Goal: Transaction & Acquisition: Register for event/course

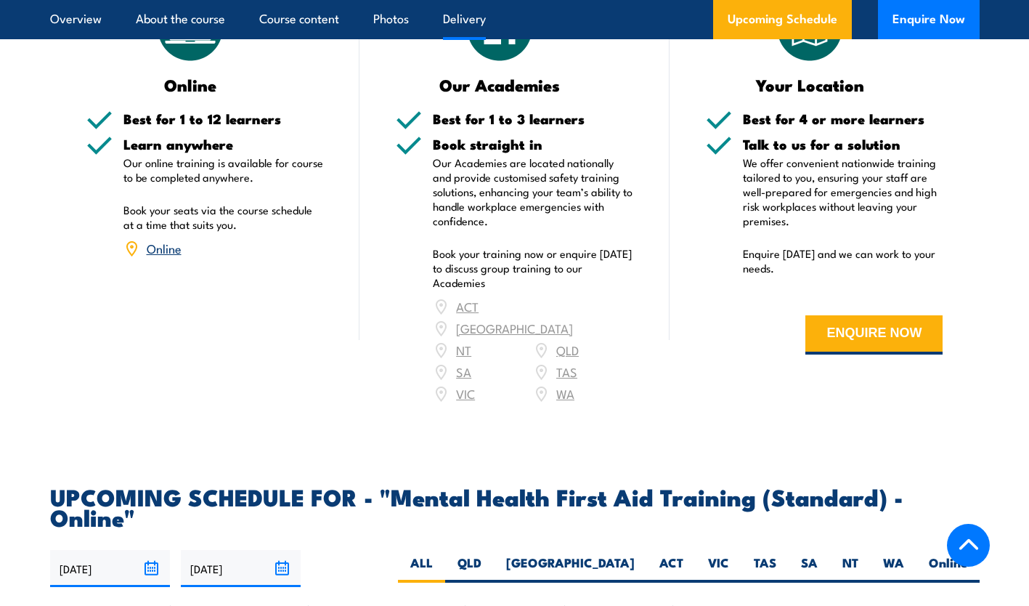
scroll to position [2542, 0]
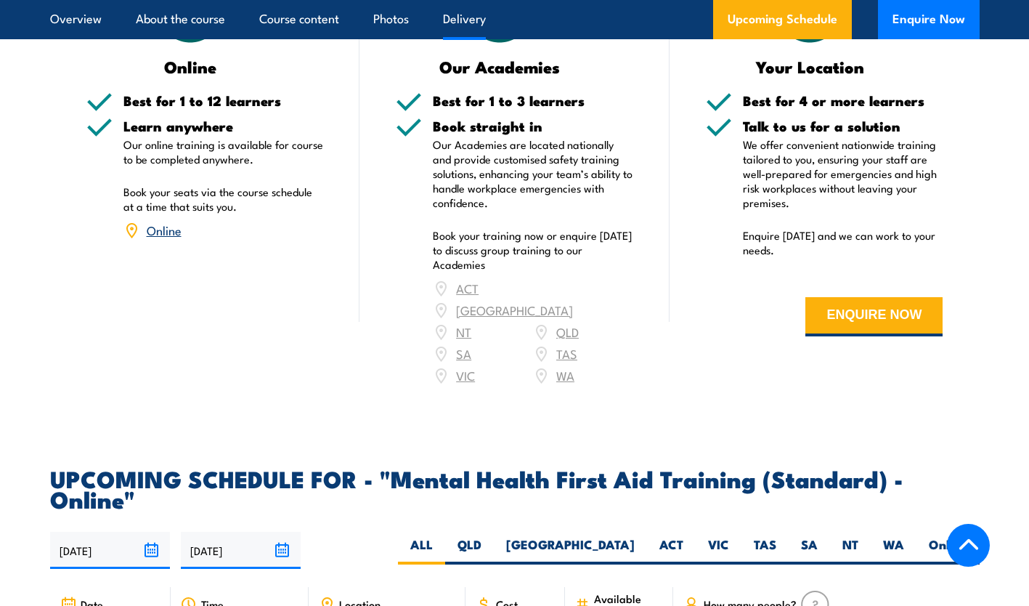
click at [572, 277] on div "ACT NSW NT QLD SA TAS VIC WA" at bounding box center [533, 331] width 200 height 109
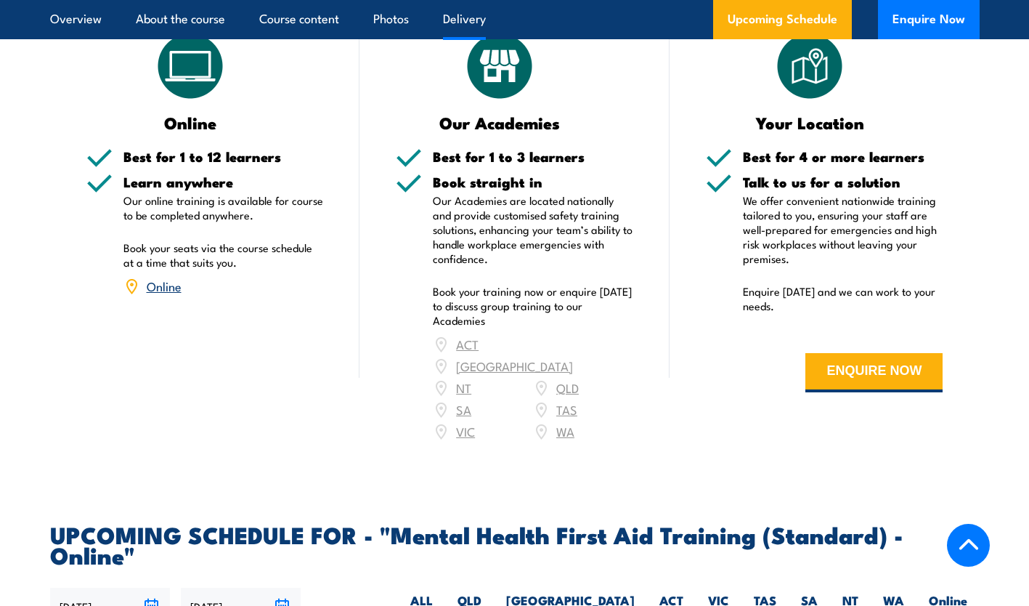
scroll to position [2470, 0]
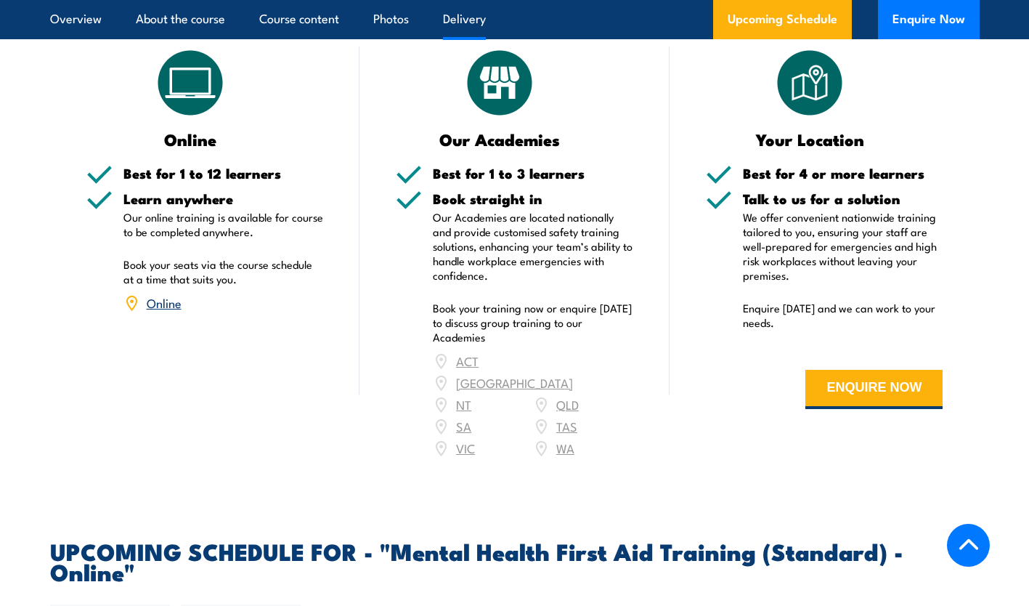
click at [155, 293] on link "Online" at bounding box center [164, 301] width 35 height 17
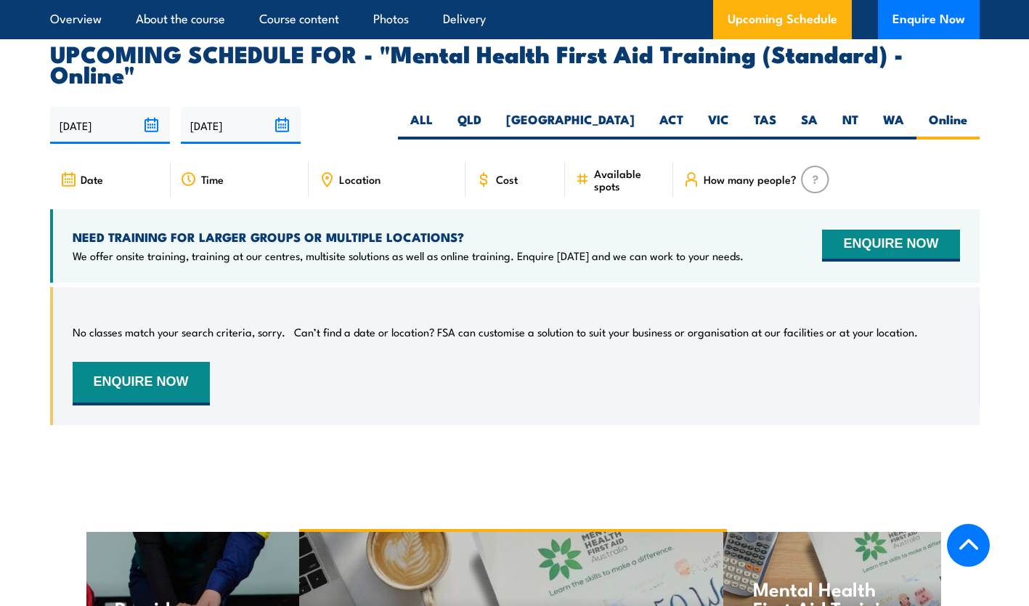
scroll to position [2970, 0]
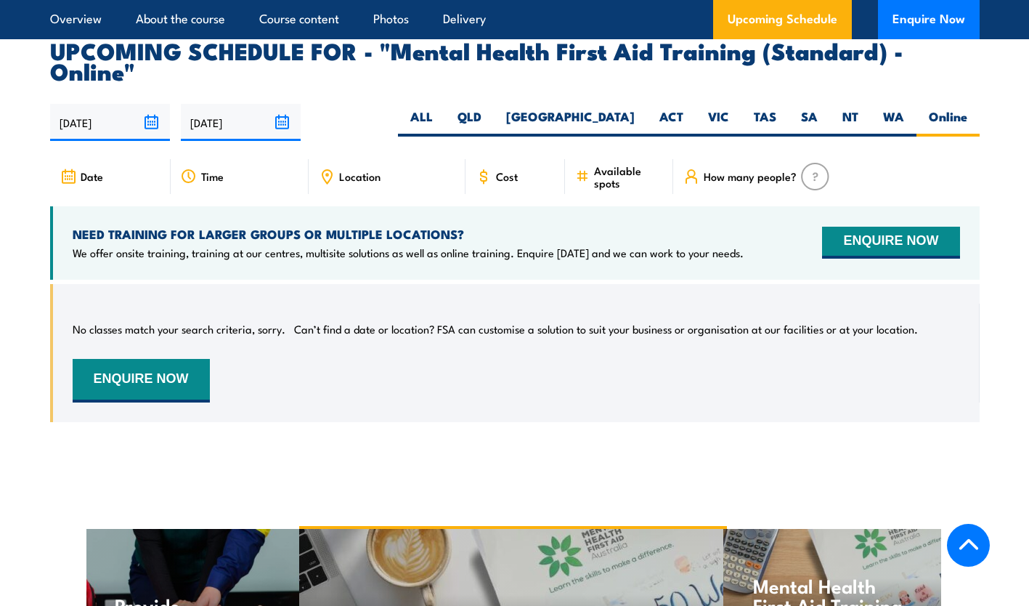
click at [354, 159] on div "Location" at bounding box center [387, 176] width 157 height 35
click at [363, 159] on div "Location" at bounding box center [387, 176] width 157 height 35
click at [348, 170] on span "Location" at bounding box center [359, 176] width 41 height 12
click at [341, 170] on span "Location" at bounding box center [359, 176] width 41 height 12
click at [616, 108] on label "[GEOGRAPHIC_DATA]" at bounding box center [570, 122] width 153 height 28
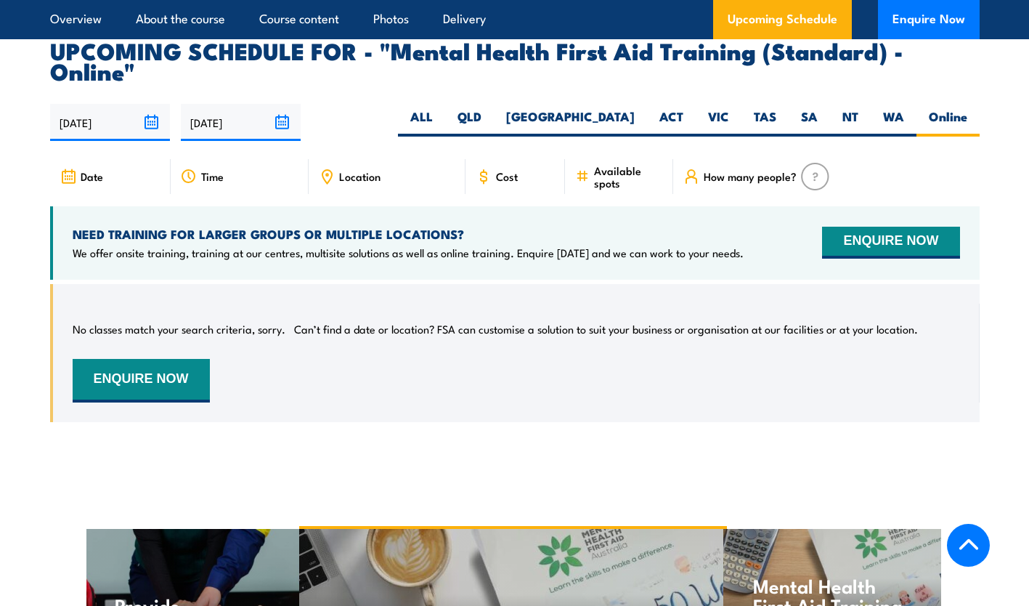
click at [635, 108] on input "[GEOGRAPHIC_DATA]" at bounding box center [639, 112] width 9 height 9
radio input "true"
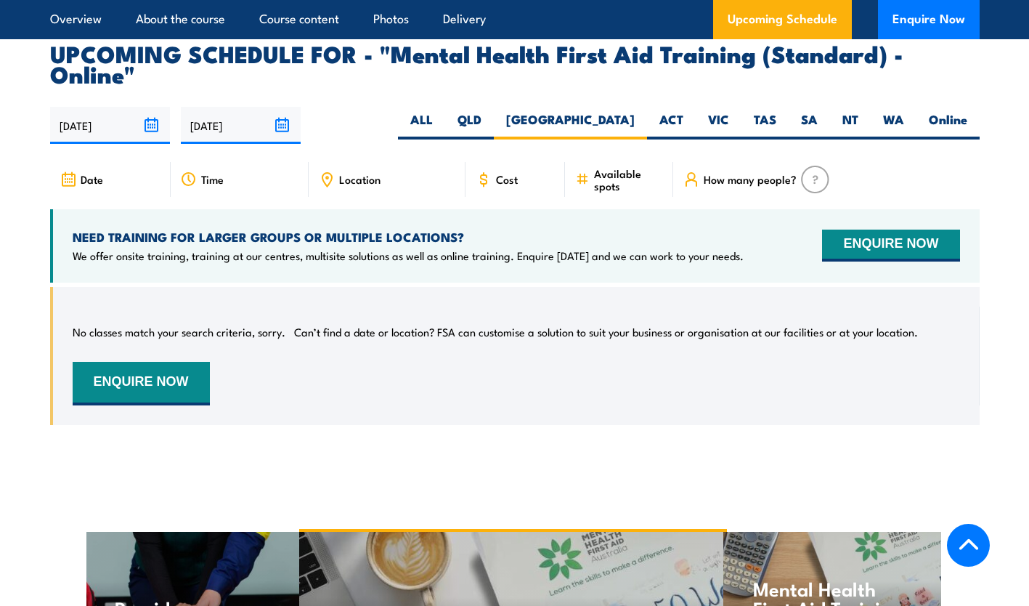
scroll to position [2970, 0]
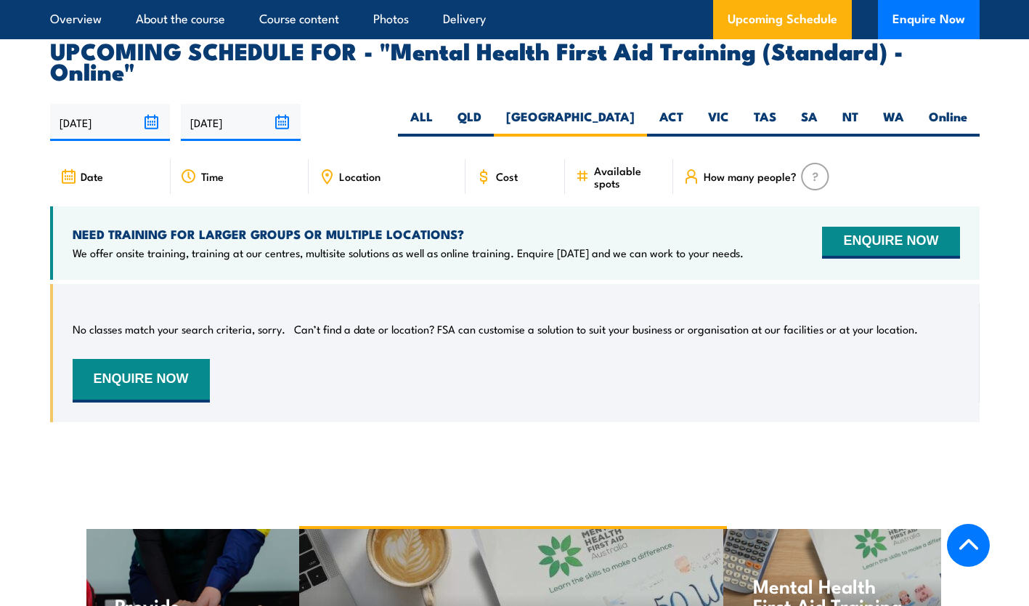
click at [154, 104] on input "[DATE]" at bounding box center [110, 122] width 120 height 37
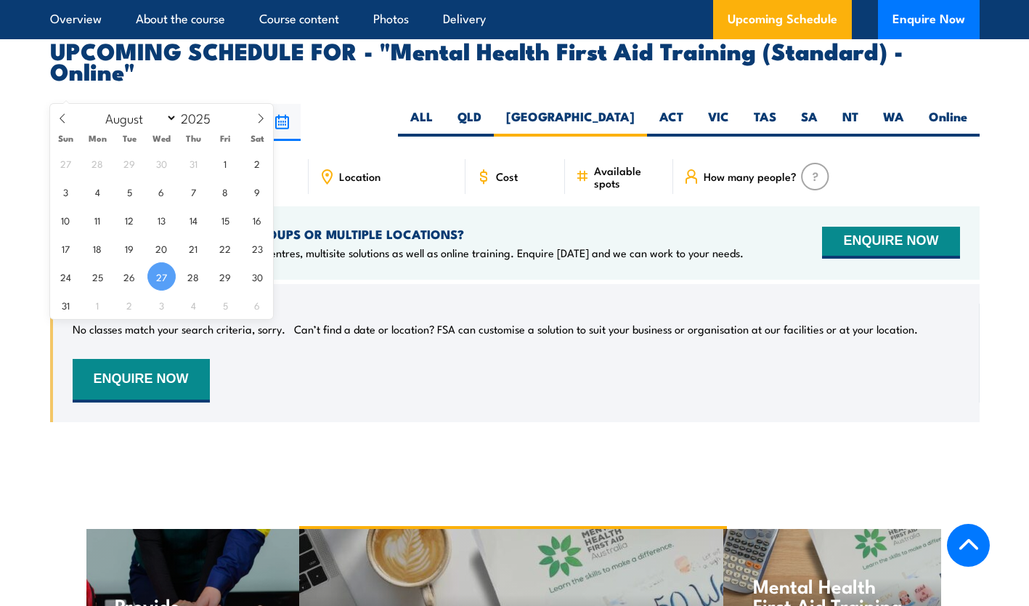
click at [154, 104] on input "[DATE]" at bounding box center [110, 122] width 120 height 37
click at [287, 104] on input "[DATE]" at bounding box center [241, 122] width 120 height 37
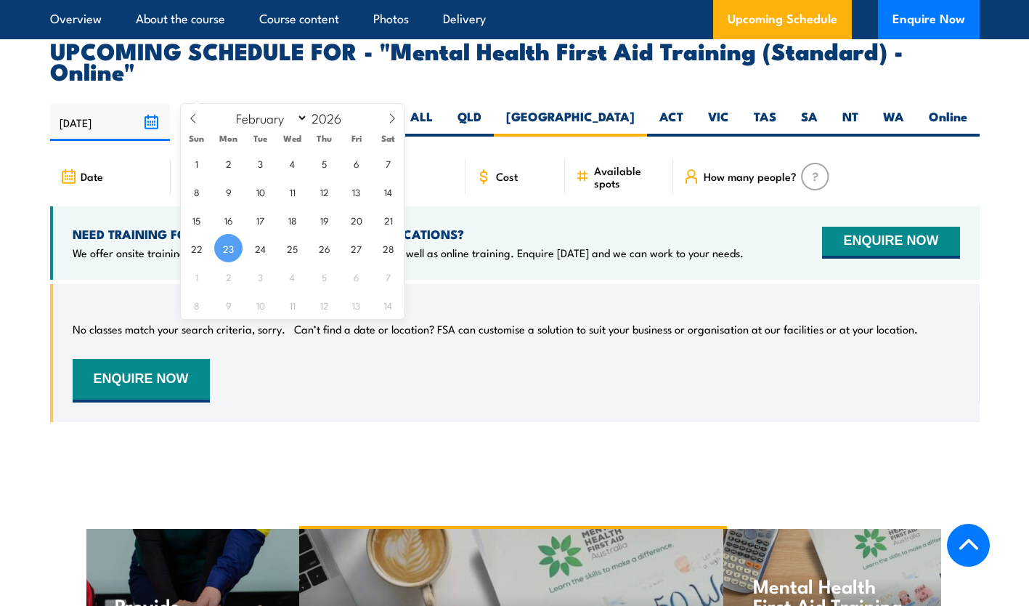
click at [287, 104] on input "23/02/2026" at bounding box center [241, 122] width 120 height 37
click at [320, 104] on div "27/08/2025 23/02/2026" at bounding box center [515, 122] width 930 height 37
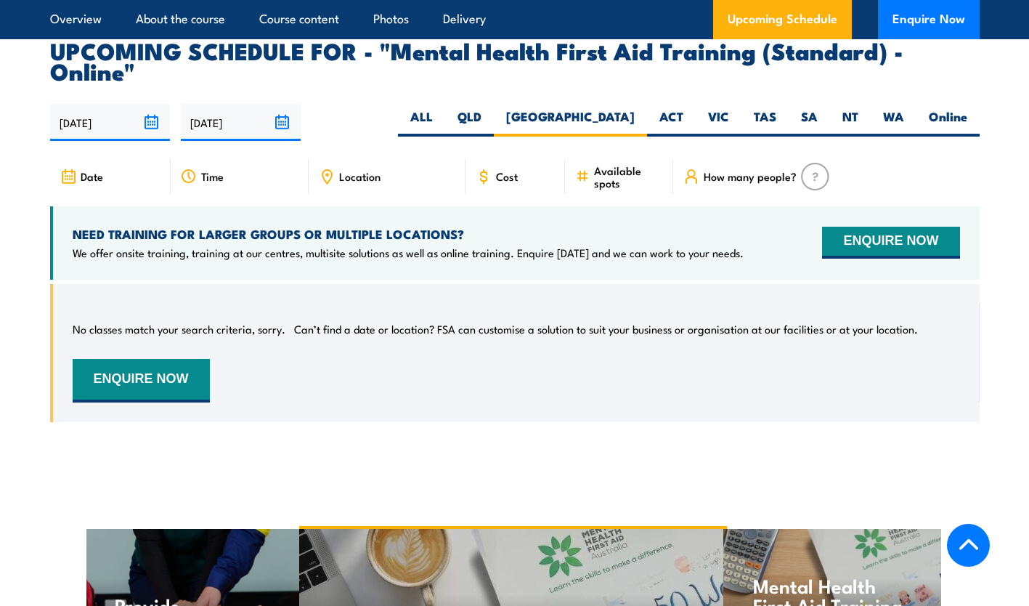
click at [863, 227] on button "ENQUIRE NOW" at bounding box center [890, 243] width 137 height 32
click at [158, 359] on button "ENQUIRE NOW" at bounding box center [141, 381] width 137 height 44
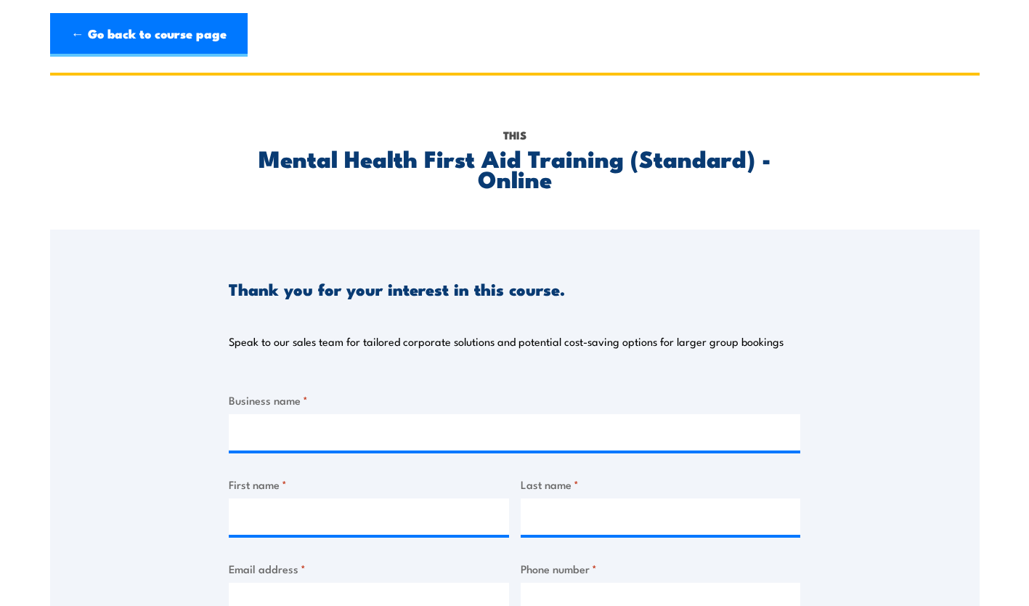
click at [77, 40] on link "← Go back to course page" at bounding box center [149, 35] width 198 height 44
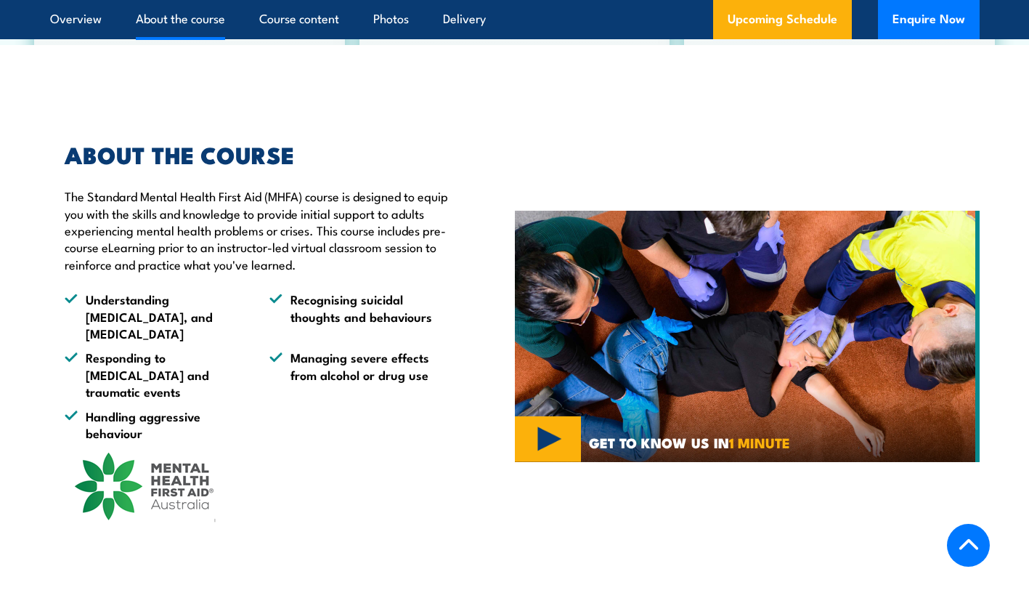
scroll to position [706, 0]
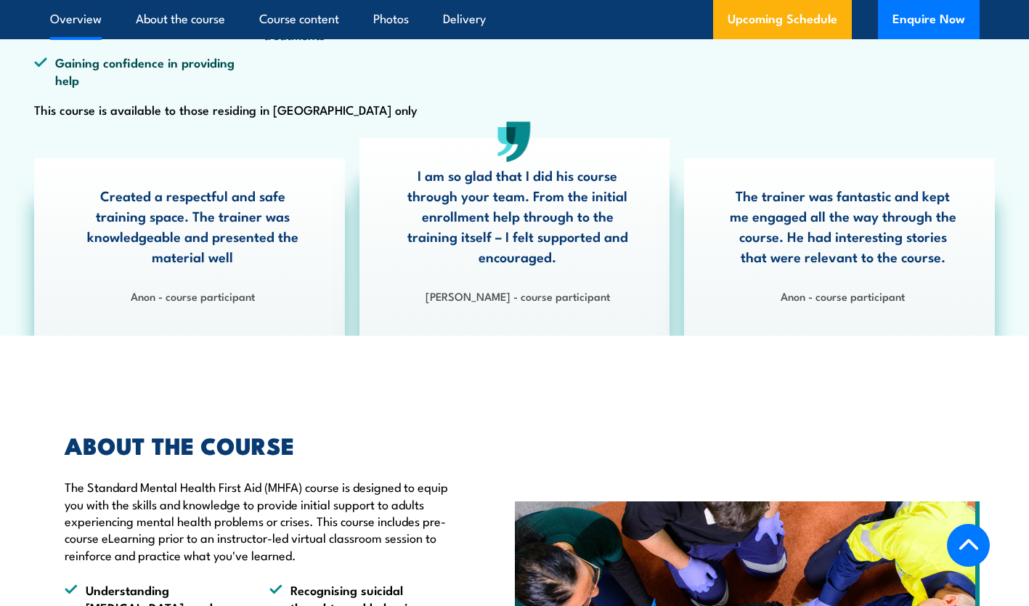
click at [742, 31] on link "Upcoming Schedule" at bounding box center [782, 19] width 139 height 39
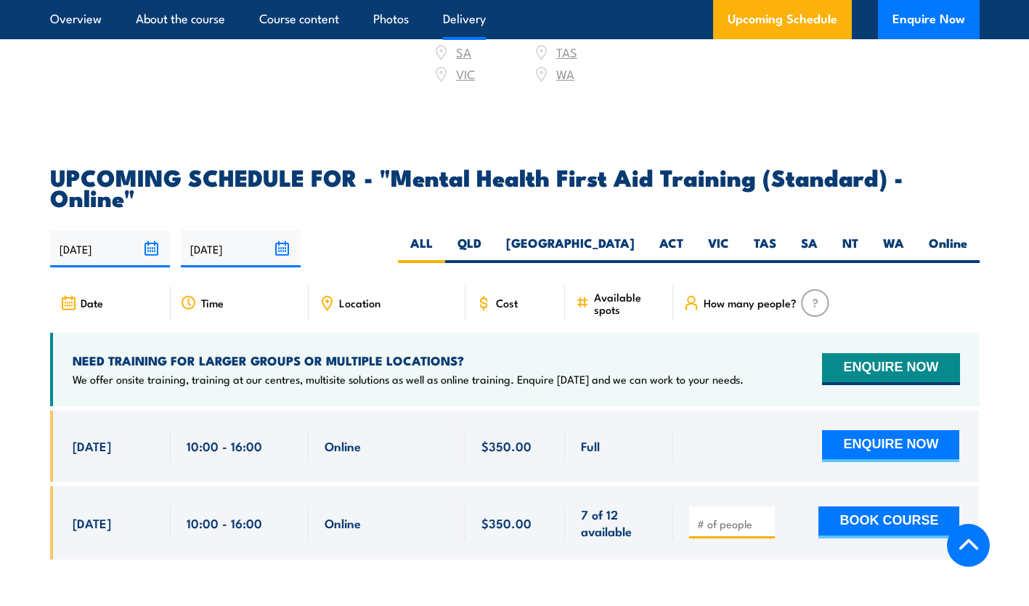
scroll to position [2970, 0]
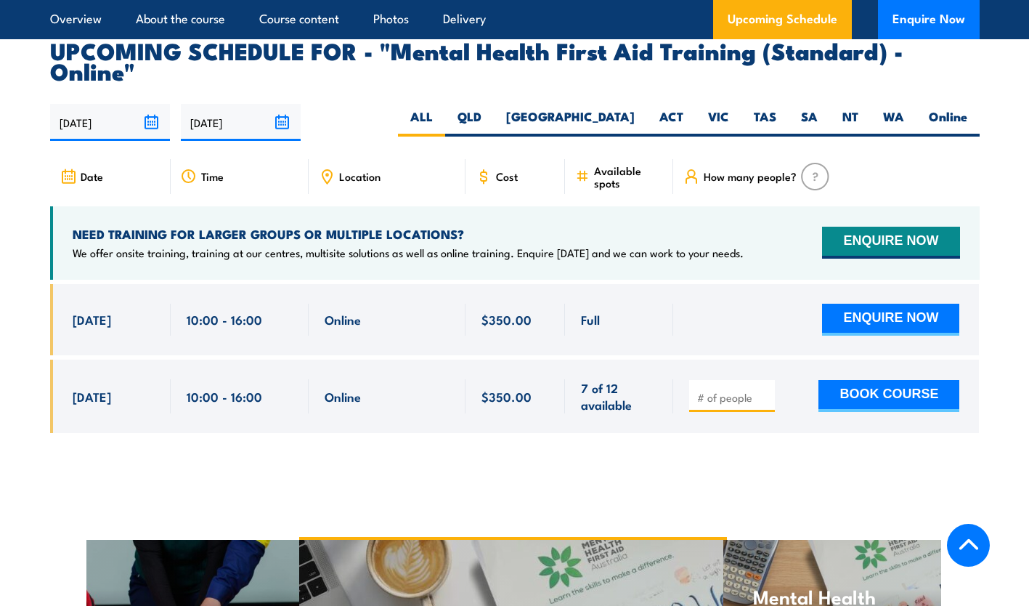
click at [872, 380] on button "BOOK COURSE" at bounding box center [889, 396] width 141 height 32
click at [722, 380] on div at bounding box center [732, 396] width 86 height 32
click at [723, 390] on input "number" at bounding box center [733, 397] width 73 height 15
type input "1"
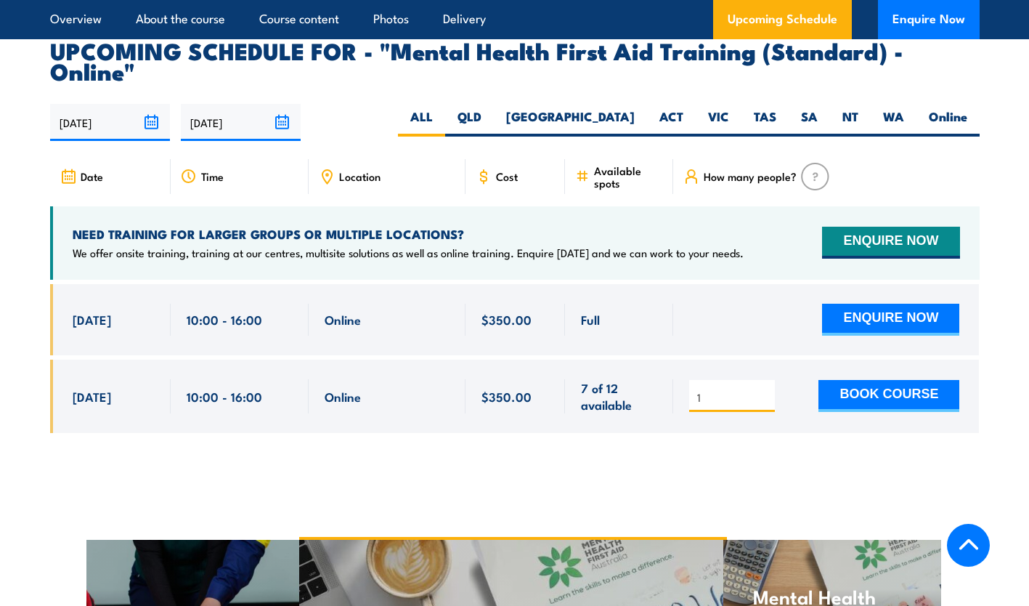
click at [761, 390] on input "1" at bounding box center [733, 397] width 73 height 15
click at [869, 380] on button "BOOK COURSE" at bounding box center [889, 396] width 141 height 32
